Goal: Book appointment/travel/reservation

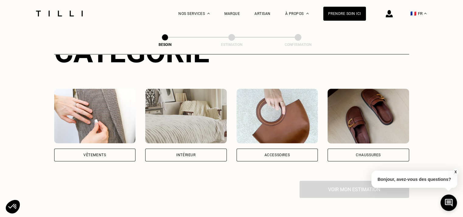
scroll to position [95, 0]
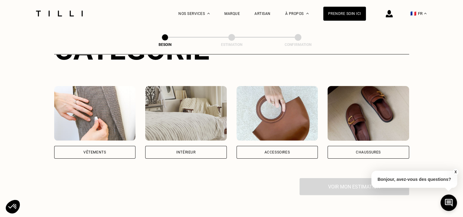
click at [196, 101] on img at bounding box center [186, 113] width 82 height 55
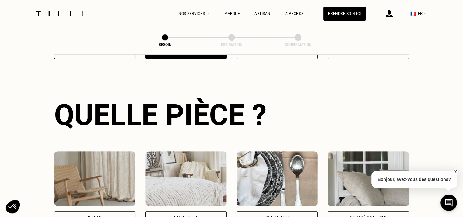
scroll to position [199, 0]
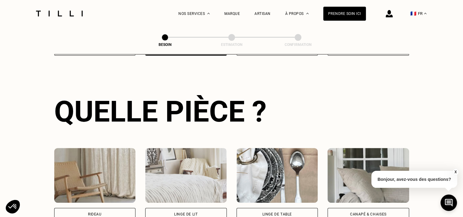
click at [100, 175] on img at bounding box center [95, 175] width 82 height 55
select select "FR"
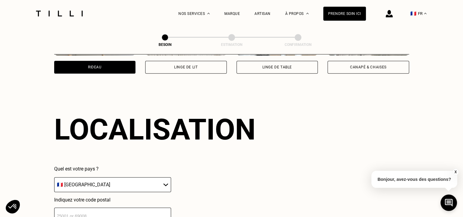
scroll to position [364, 0]
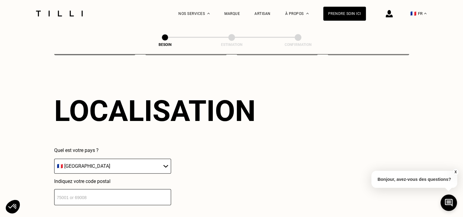
click at [72, 193] on input "number" at bounding box center [112, 197] width 117 height 16
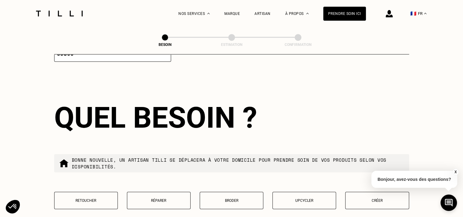
scroll to position [516, 0]
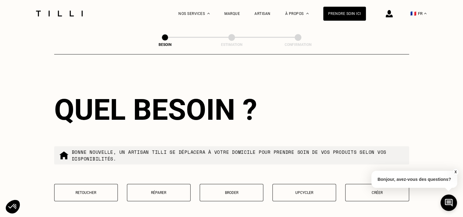
type input "69300"
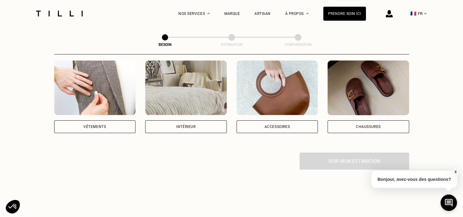
scroll to position [62, 0]
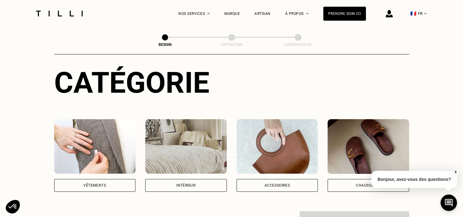
click at [195, 145] on img at bounding box center [186, 146] width 82 height 55
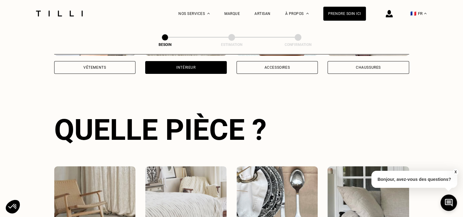
scroll to position [199, 0]
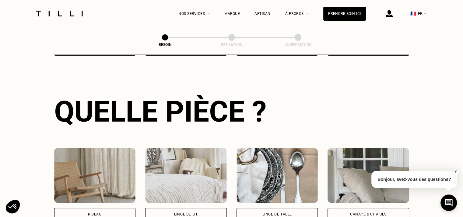
click at [100, 173] on img at bounding box center [95, 175] width 82 height 55
select select "FR"
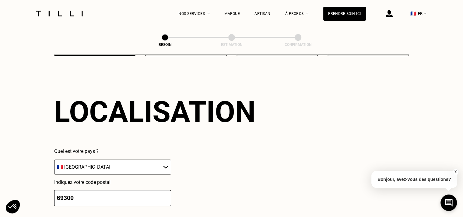
scroll to position [364, 0]
